Goal: Information Seeking & Learning: Check status

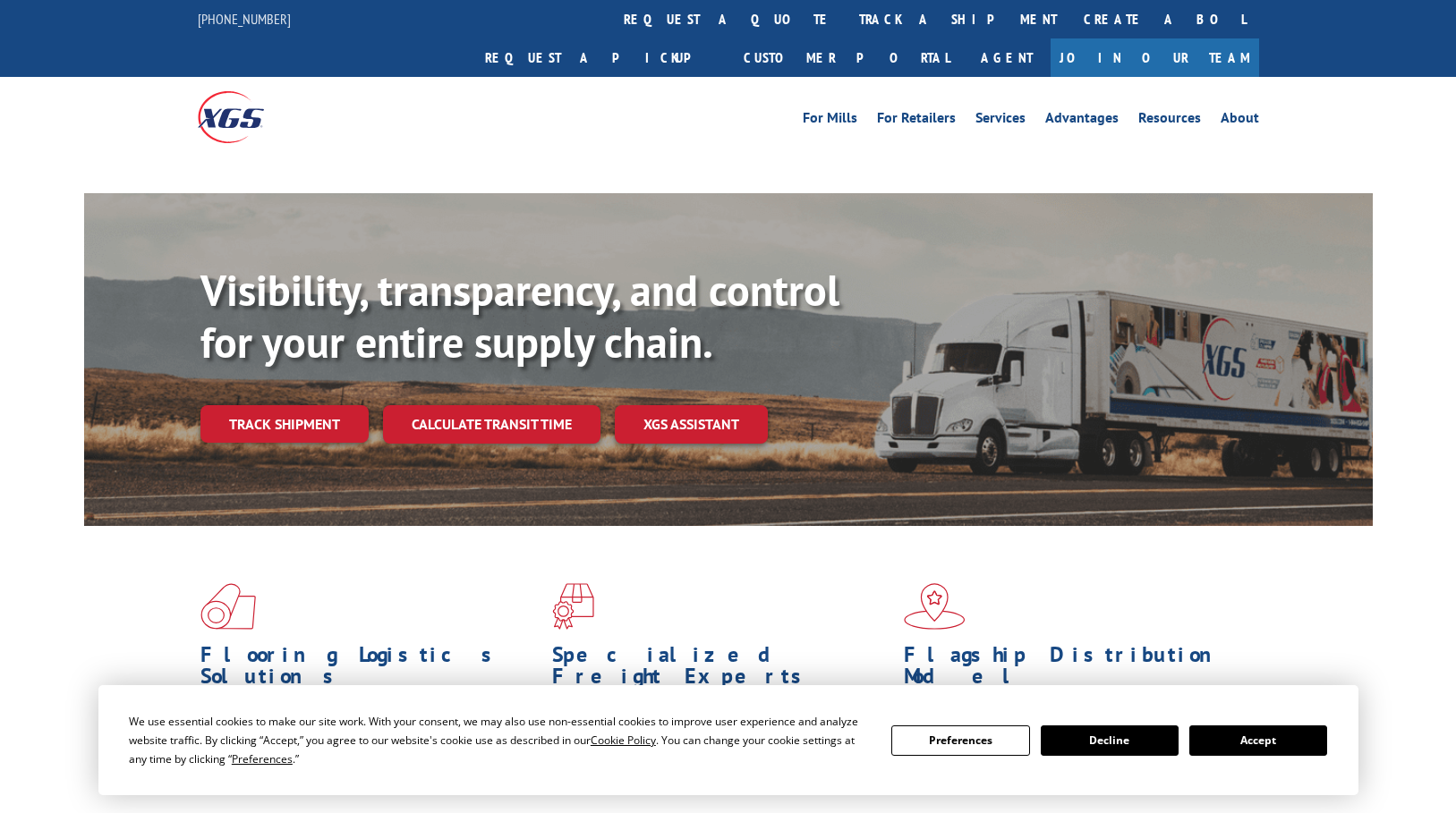
drag, startPoint x: 316, startPoint y: 397, endPoint x: 400, endPoint y: 393, distance: 84.1
click at [316, 397] on div "Visibility, transparency, and control for your entire supply chain. Track shipm…" at bounding box center [786, 389] width 1172 height 250
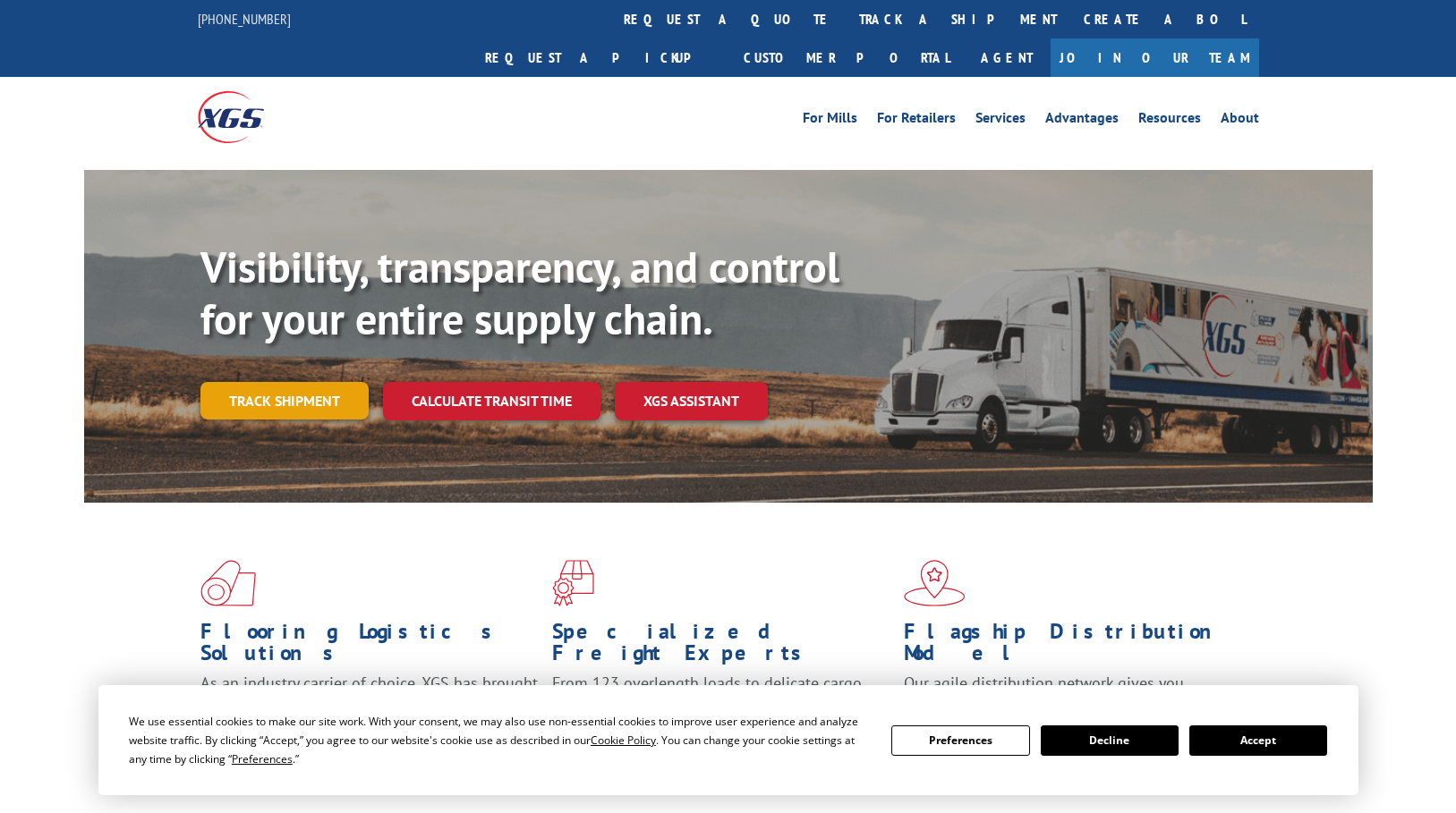
click at [282, 382] on link "Track shipment" at bounding box center [284, 400] width 168 height 38
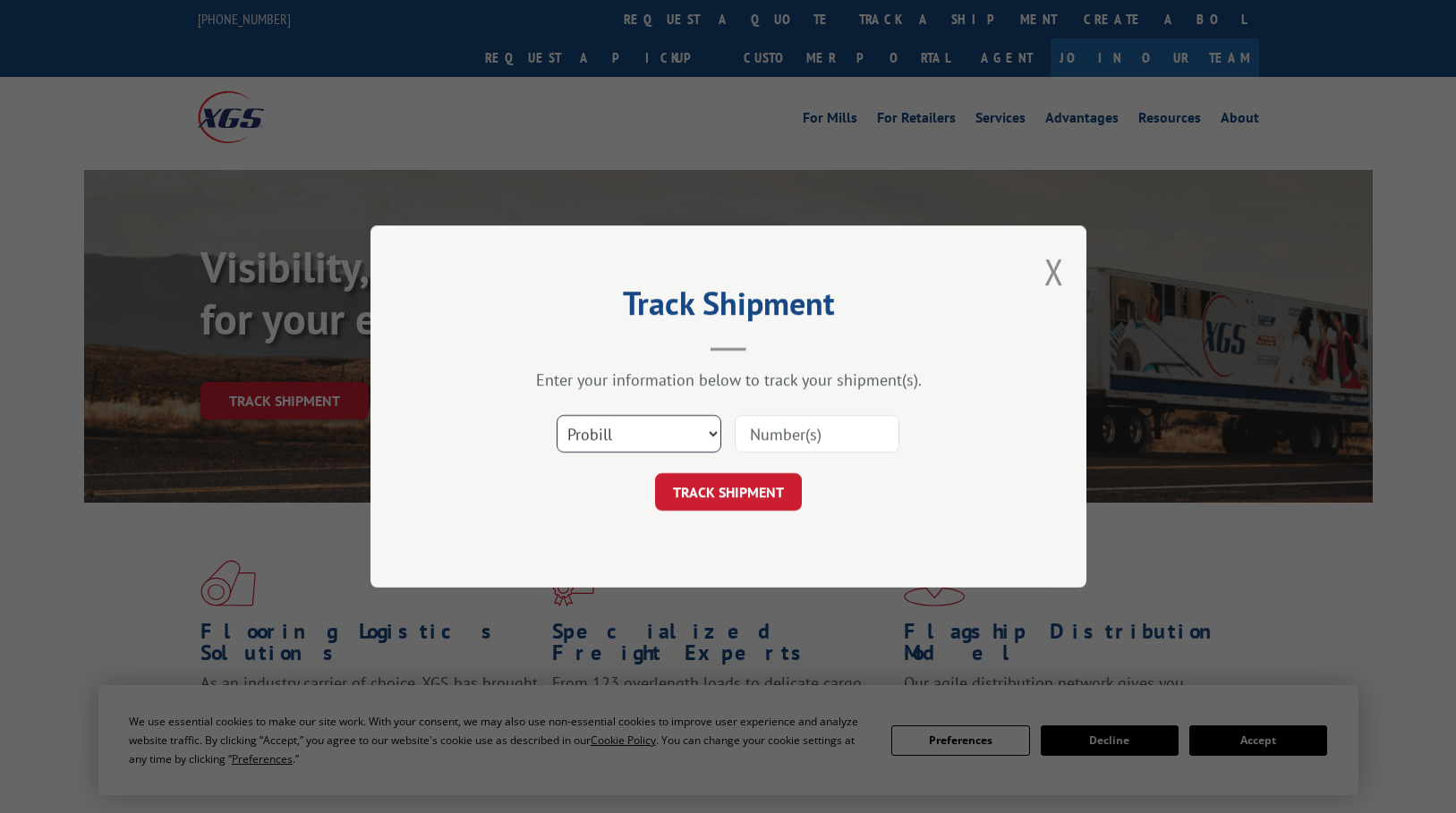
click at [603, 429] on select "Select category... Probill BOL PO" at bounding box center [639, 433] width 165 height 38
select select "po"
click at [557, 415] on select "Select category... Probill BOL PO" at bounding box center [639, 433] width 165 height 38
click at [765, 438] on input at bounding box center [817, 433] width 165 height 38
paste input "294681305"
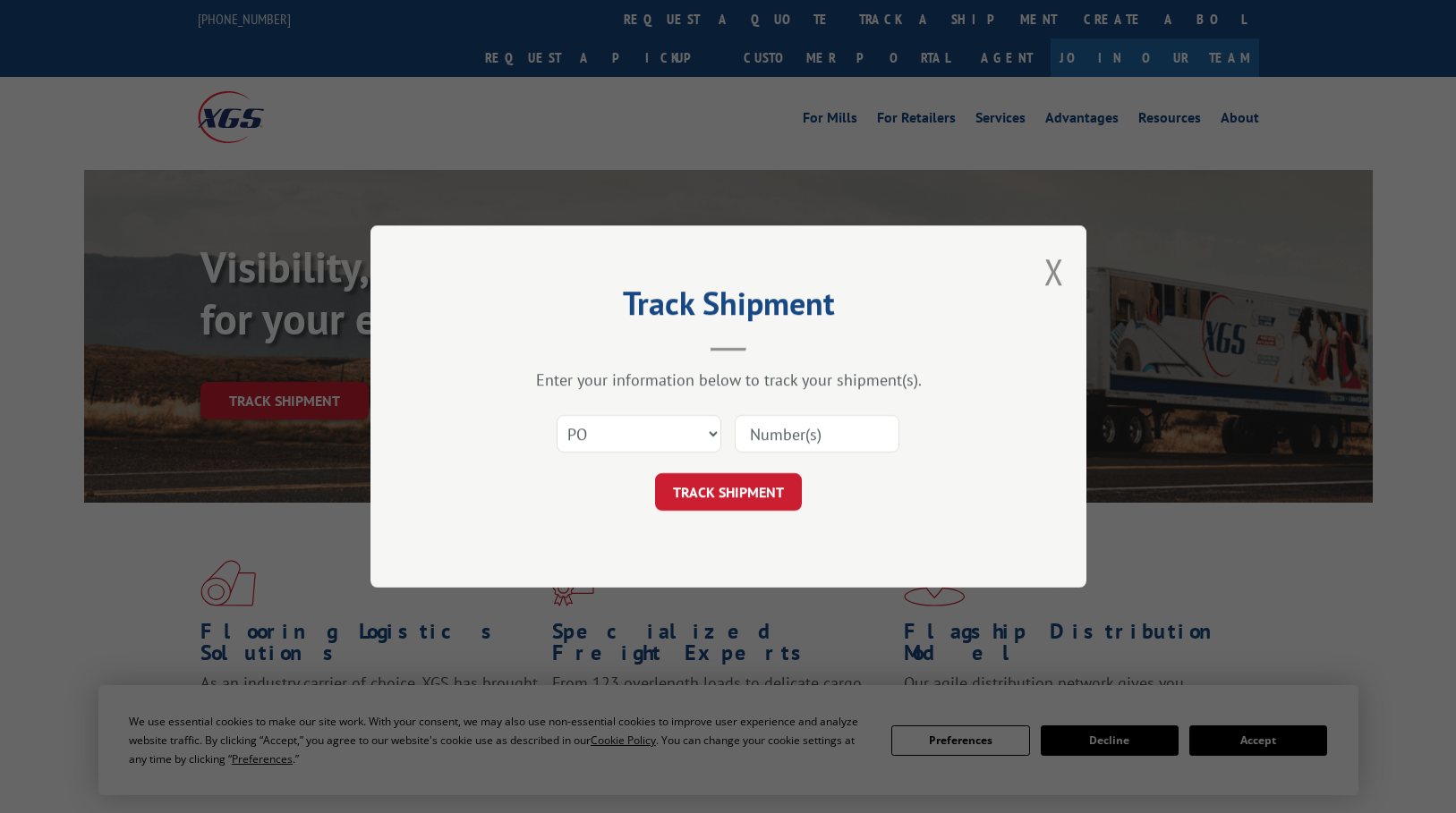
type input "294681305"
click button "TRACK SHIPMENT" at bounding box center [728, 491] width 147 height 38
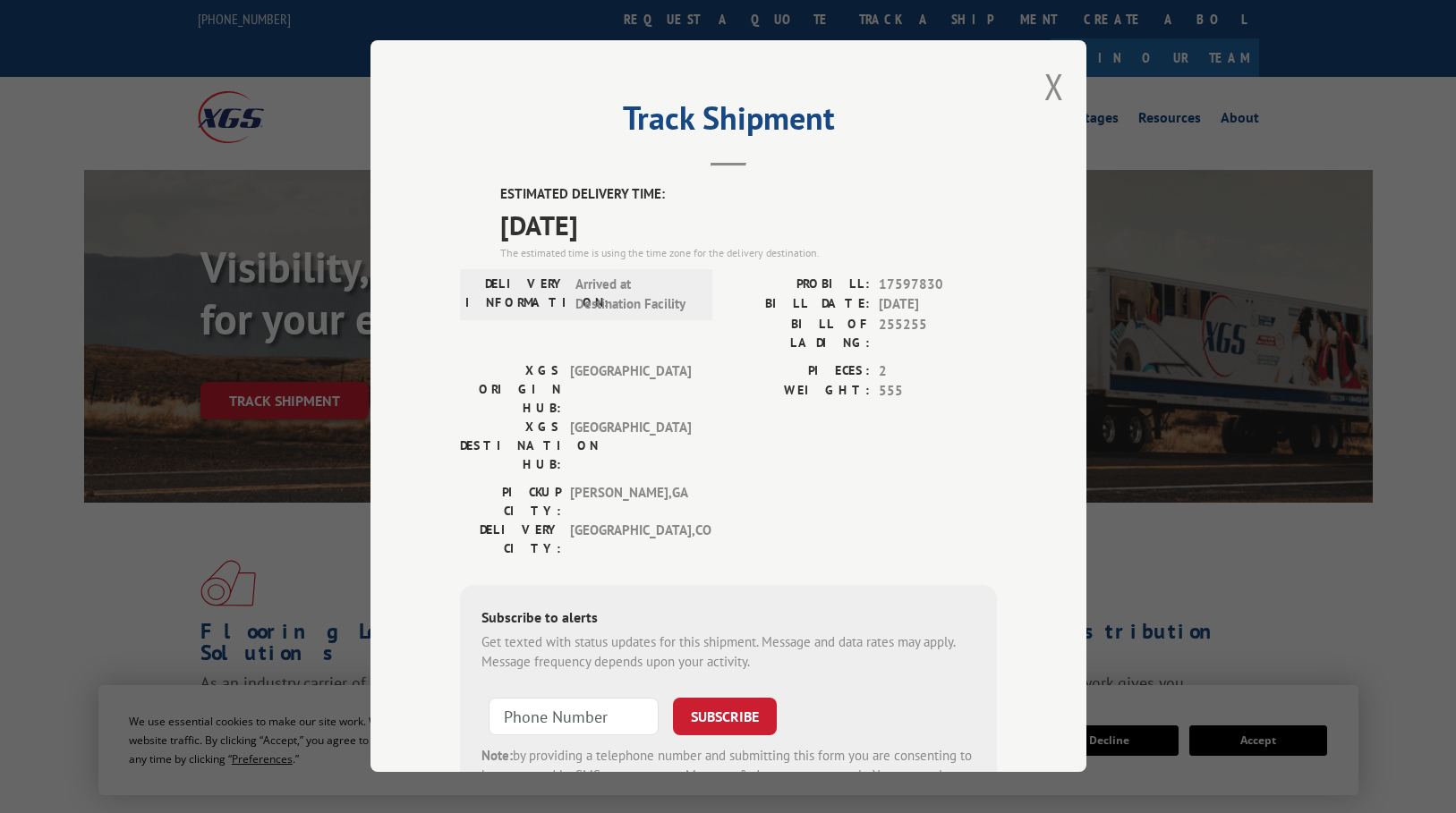
drag, startPoint x: 1285, startPoint y: 528, endPoint x: 1282, endPoint y: 520, distance: 8.5
click at [1285, 528] on div "Track Shipment ESTIMATED DELIVERY TIME: [DATE] The estimated time is using the …" at bounding box center [728, 406] width 1456 height 813
